Goal: Transaction & Acquisition: Book appointment/travel/reservation

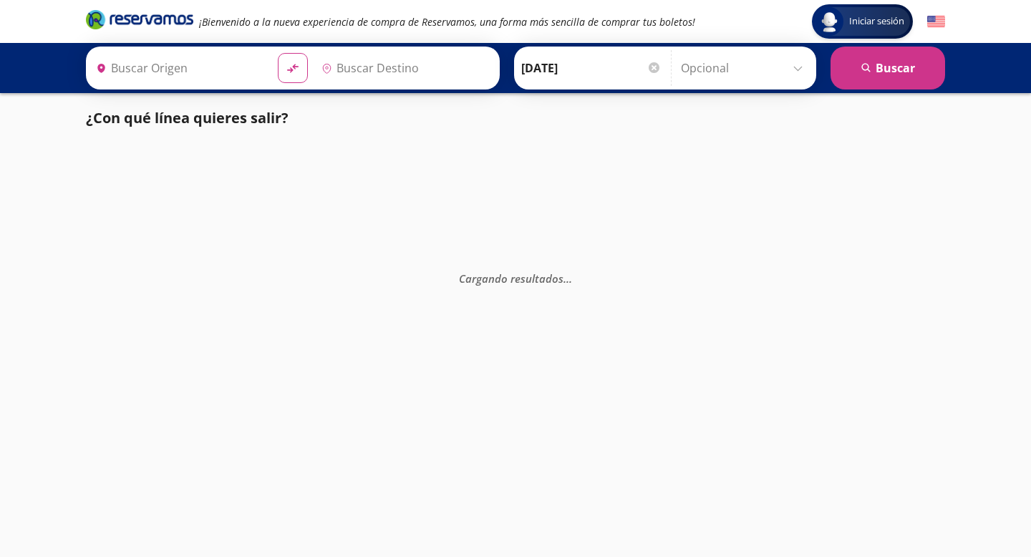
type input "[GEOGRAPHIC_DATA], [GEOGRAPHIC_DATA]"
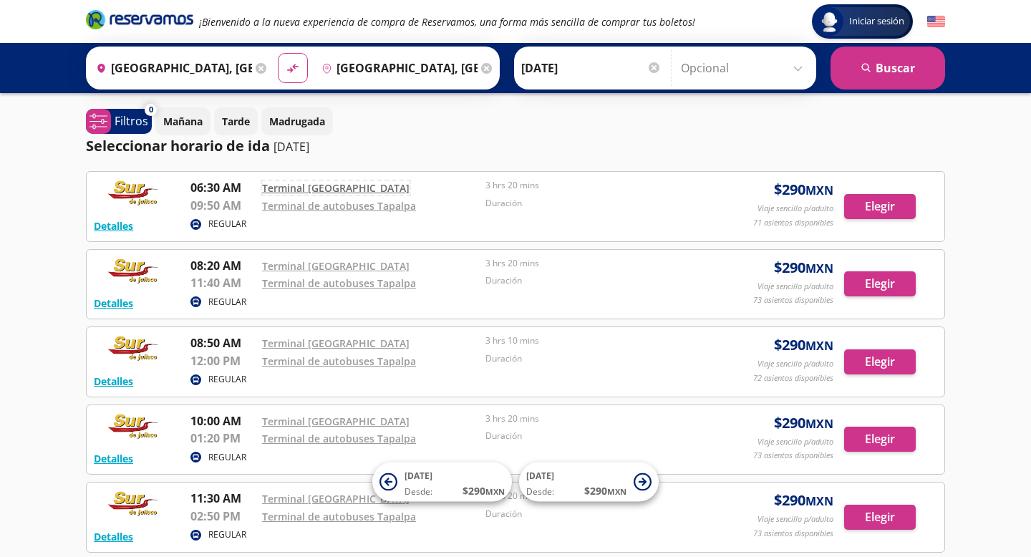
click at [329, 186] on link "Terminal [GEOGRAPHIC_DATA]" at bounding box center [335, 188] width 147 height 14
click at [121, 227] on button "Detalles" at bounding box center [113, 225] width 39 height 15
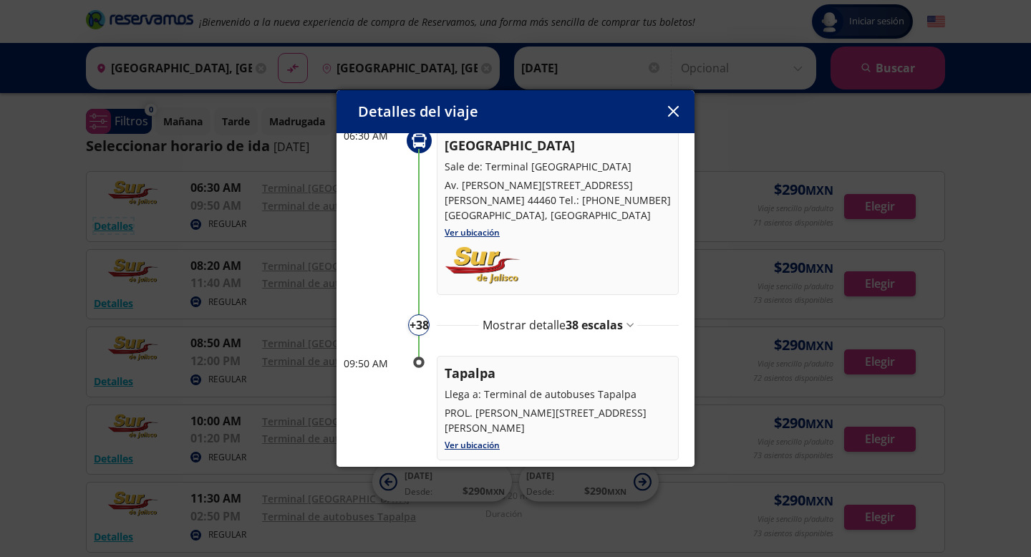
scroll to position [95, 0]
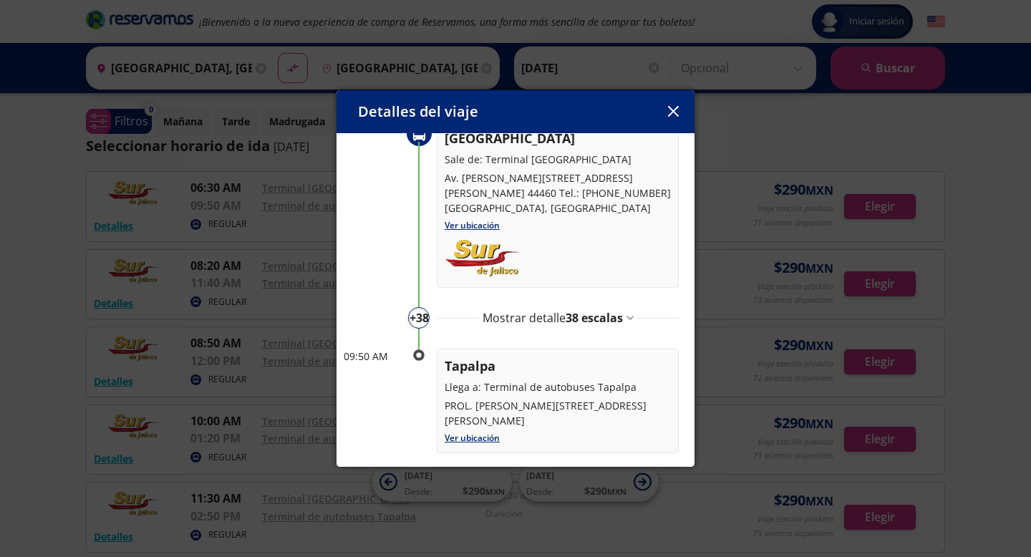
click at [609, 310] on span "38 escalas" at bounding box center [594, 318] width 57 height 16
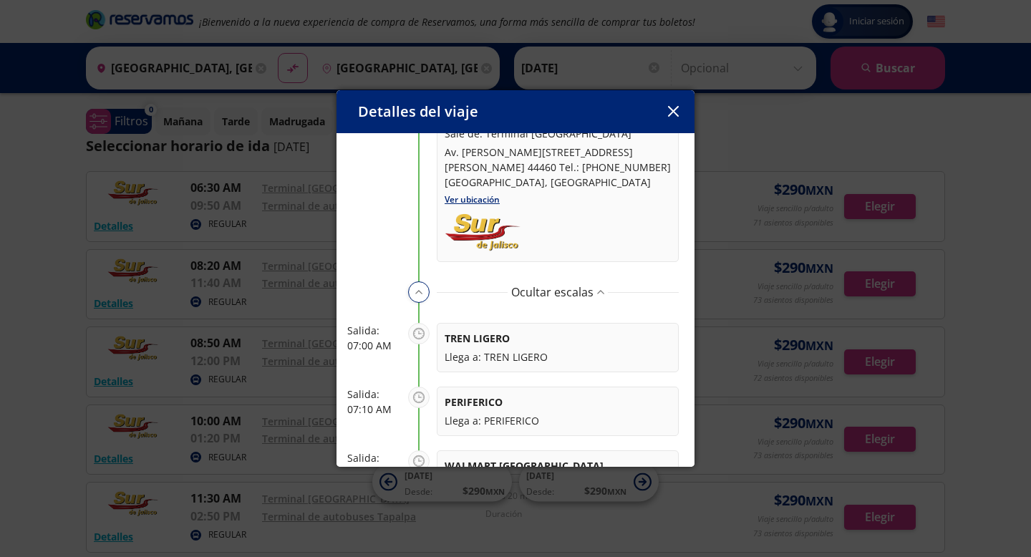
scroll to position [213, 0]
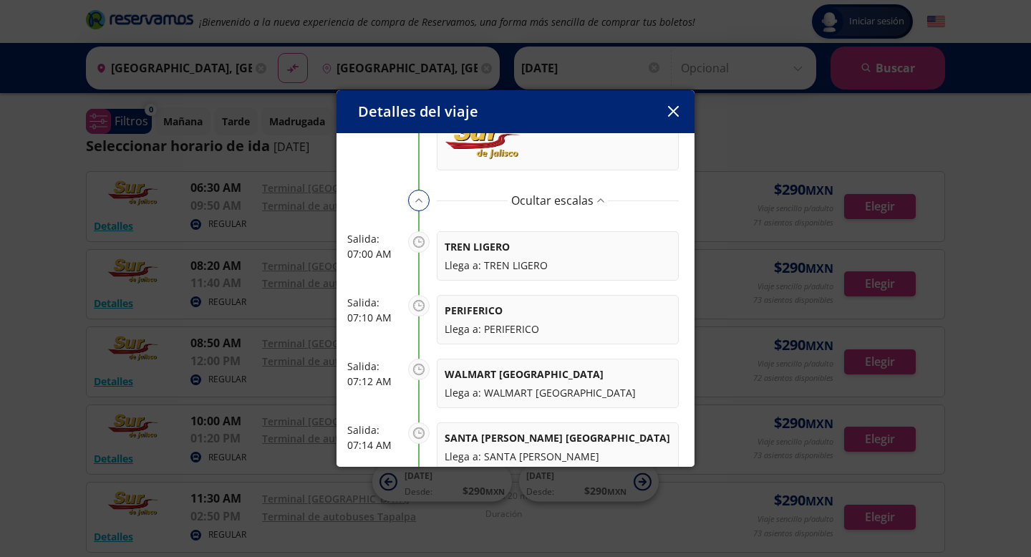
click at [468, 303] on p "PERIFERICO" at bounding box center [558, 310] width 226 height 15
click at [678, 105] on button "button" at bounding box center [672, 111] width 21 height 21
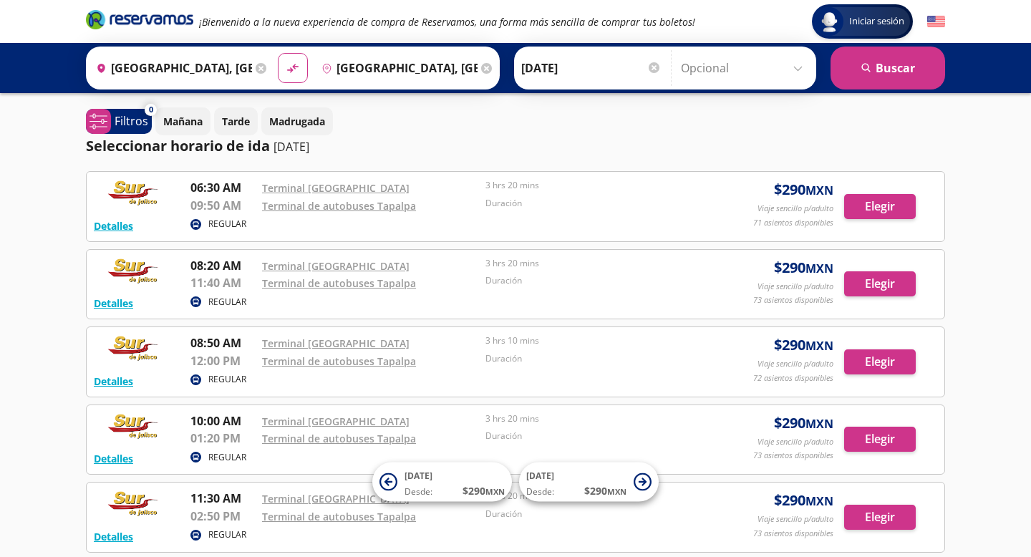
click at [166, 70] on input "[GEOGRAPHIC_DATA], [GEOGRAPHIC_DATA]" at bounding box center [171, 68] width 162 height 36
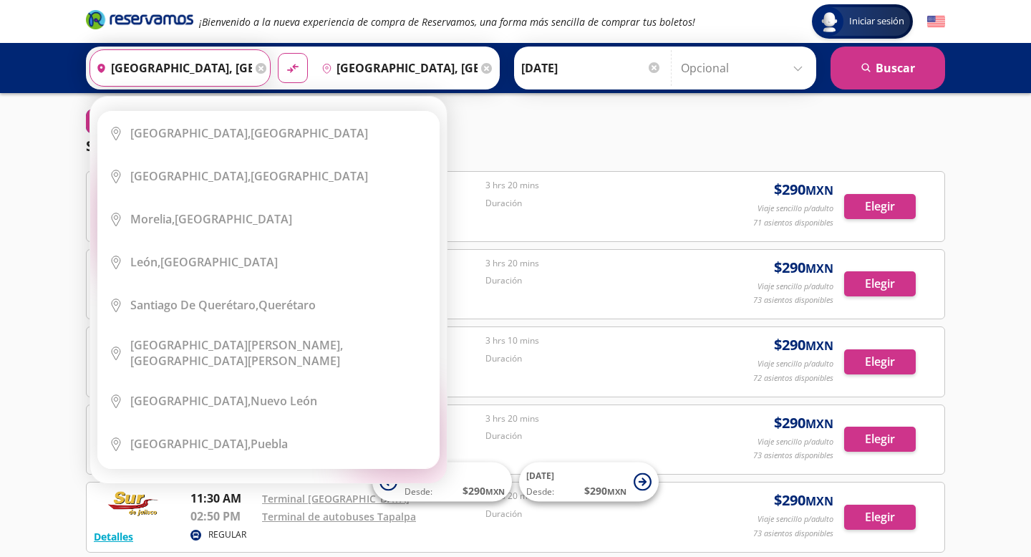
click at [251, 69] on input "[GEOGRAPHIC_DATA], [GEOGRAPHIC_DATA]" at bounding box center [171, 68] width 162 height 36
click at [261, 67] on icon at bounding box center [261, 68] width 11 height 11
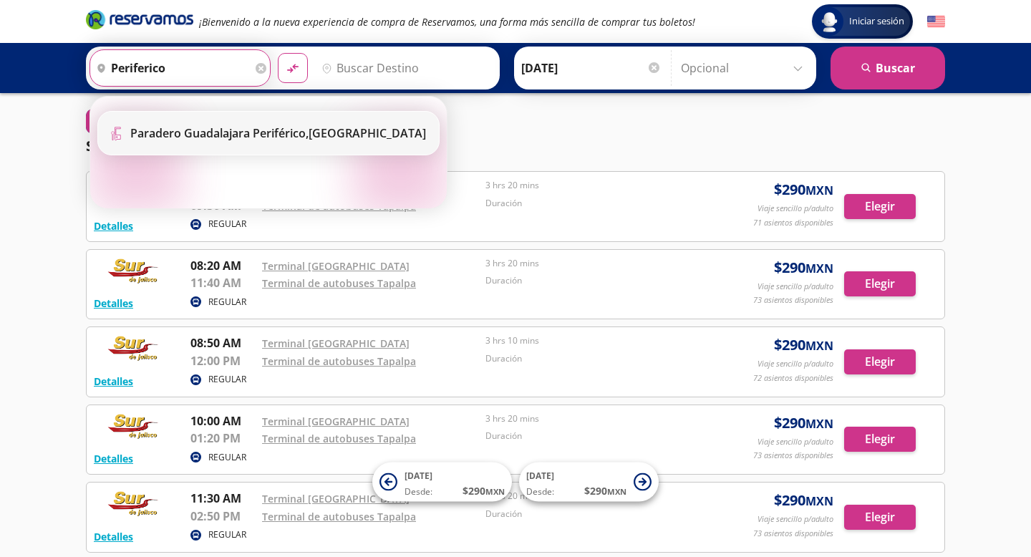
click at [218, 131] on b "Paradero Guadalajara Periférico," at bounding box center [219, 133] width 178 height 16
type input "Paradero Guadalajara Periférico, Jalisco"
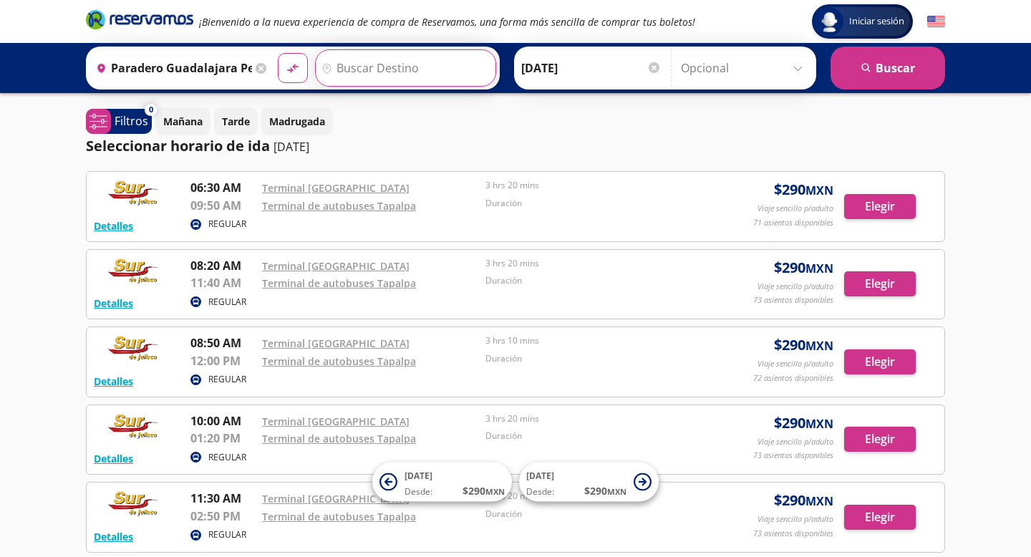
click at [377, 69] on input "Destino" at bounding box center [404, 68] width 176 height 36
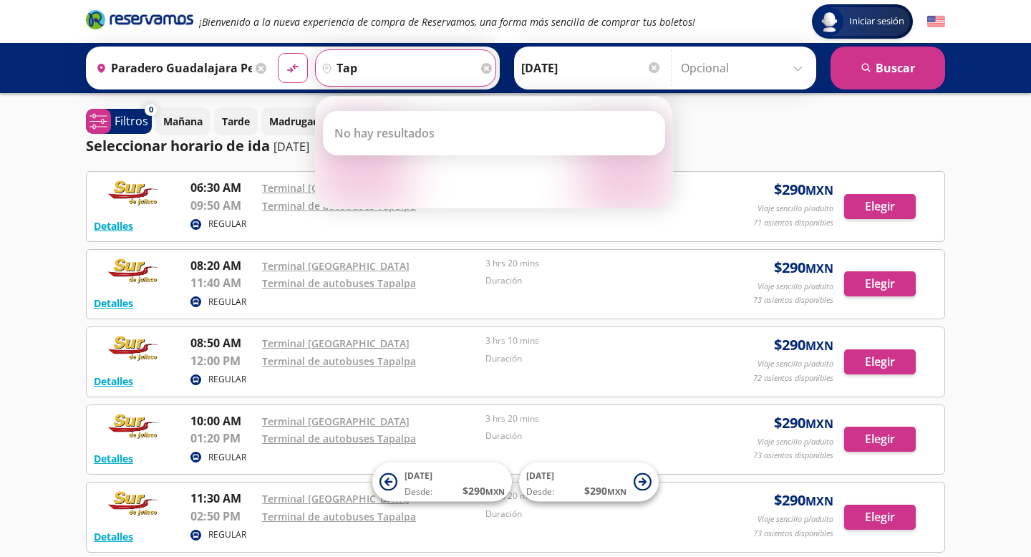
type input "tap"
click at [76, 230] on div "Iniciar sesión Iniciar sesión ¡Bienvenido a la nueva experiencia de compra de R…" at bounding box center [515, 528] width 1031 height 1056
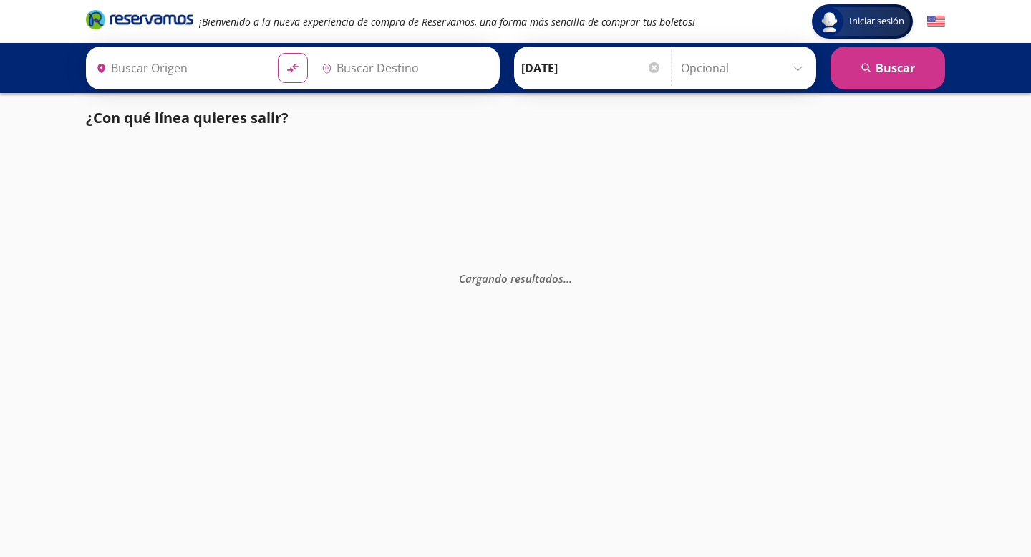
type input "[GEOGRAPHIC_DATA], [GEOGRAPHIC_DATA]"
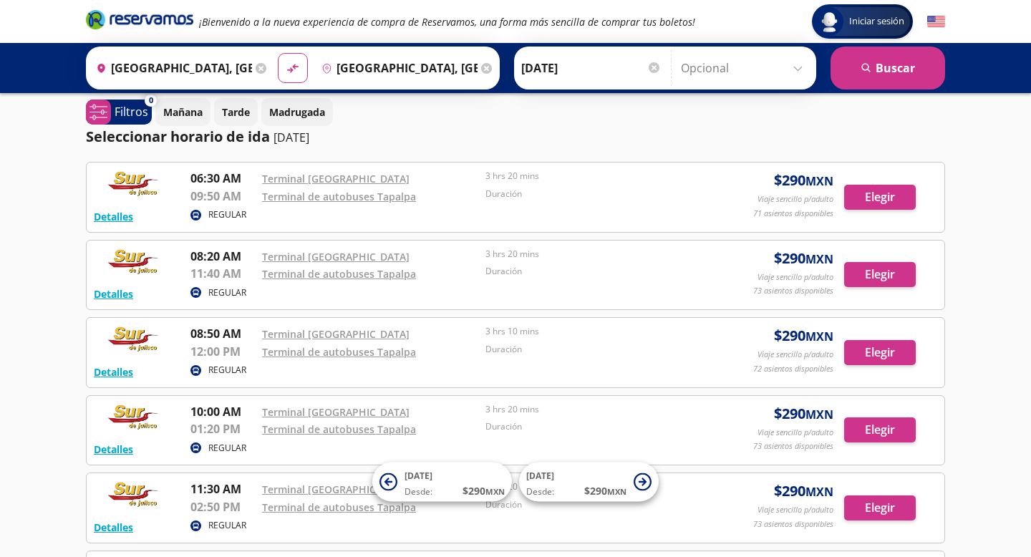
scroll to position [10, 0]
click at [326, 199] on link "Terminal de autobuses Tapalpa" at bounding box center [339, 196] width 154 height 14
click at [319, 252] on link "Terminal [GEOGRAPHIC_DATA]" at bounding box center [335, 256] width 147 height 14
click at [107, 296] on button "Detalles" at bounding box center [113, 293] width 39 height 15
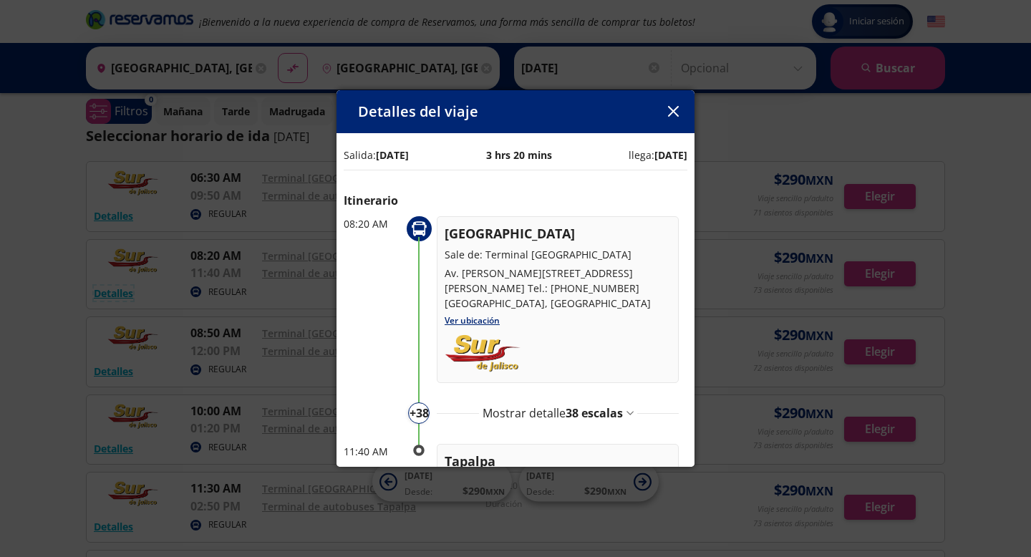
scroll to position [59, 0]
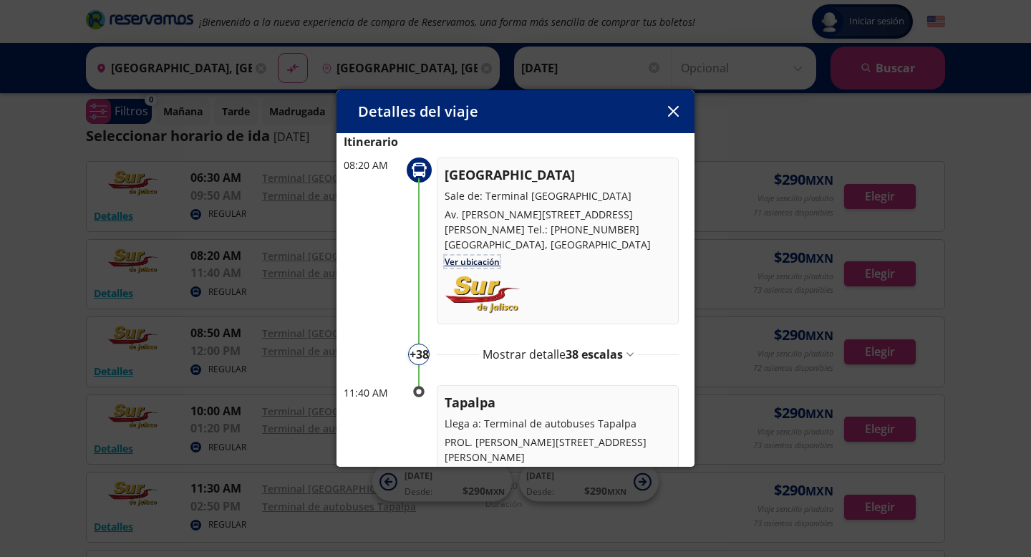
click at [483, 256] on link "Ver ubicación" at bounding box center [472, 262] width 55 height 12
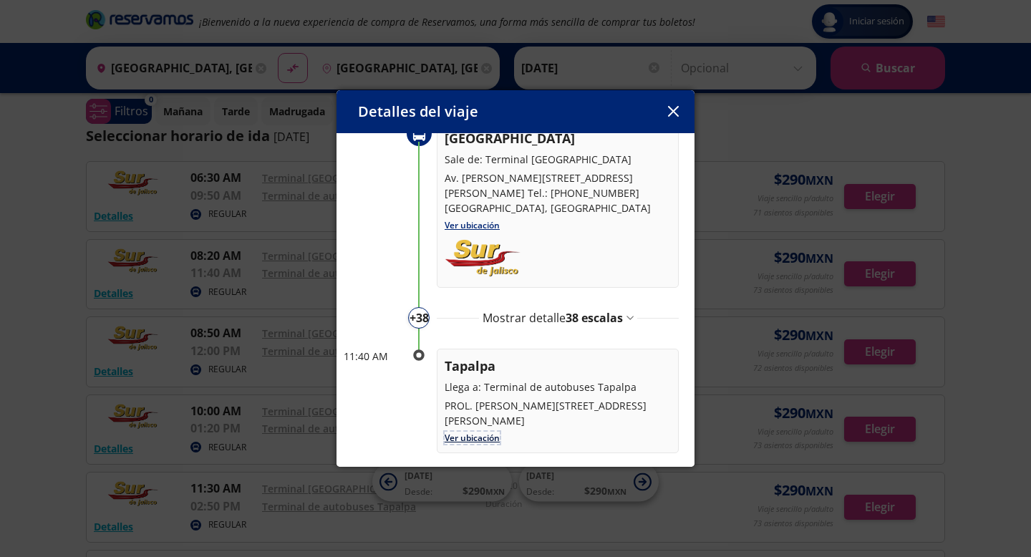
click at [478, 432] on link "Ver ubicación" at bounding box center [472, 438] width 55 height 12
click at [676, 107] on icon "button" at bounding box center [672, 111] width 11 height 11
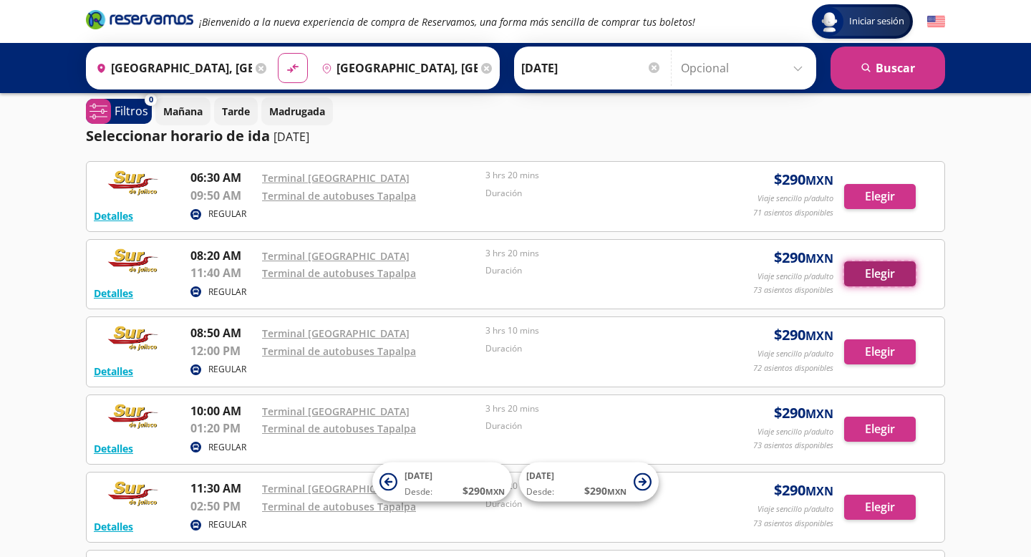
click at [868, 276] on button "Elegir" at bounding box center [880, 273] width 72 height 25
